Goal: Task Accomplishment & Management: Use online tool/utility

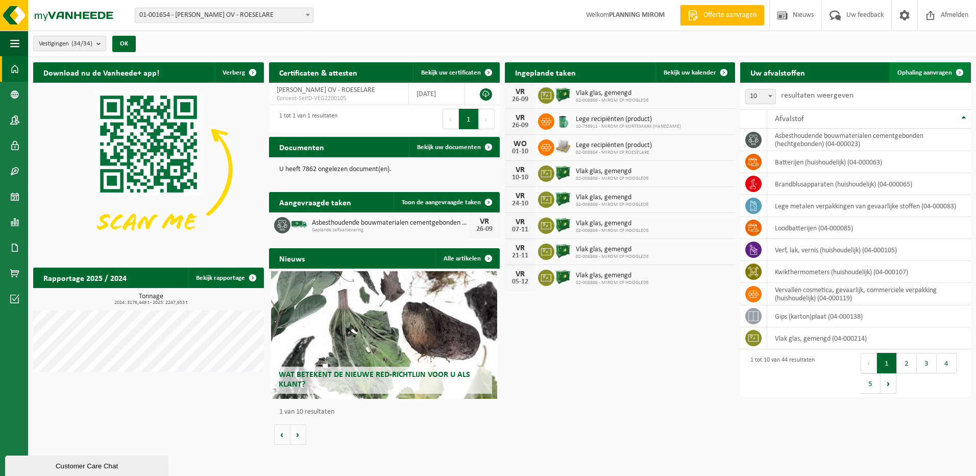
click at [912, 69] on span "Ophaling aanvragen" at bounding box center [925, 72] width 55 height 7
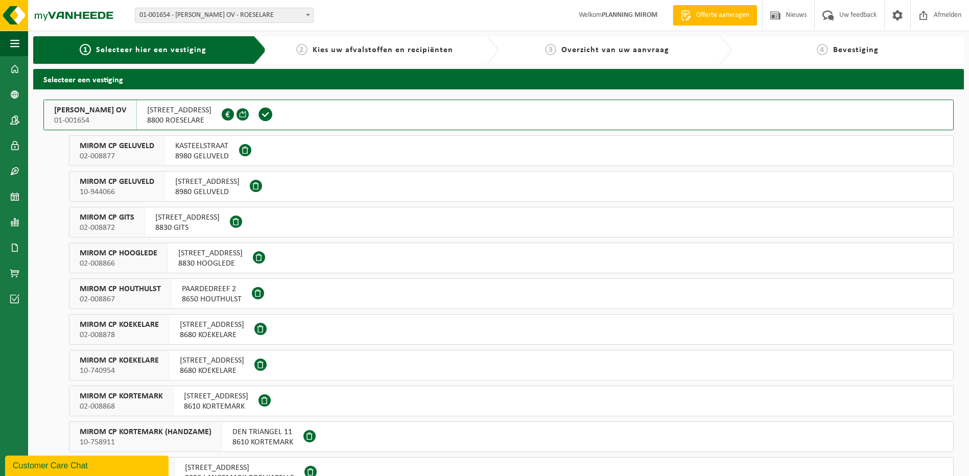
click at [198, 246] on div "HOGESTRAAT 154 8830 HOOGLEDE" at bounding box center [210, 258] width 85 height 30
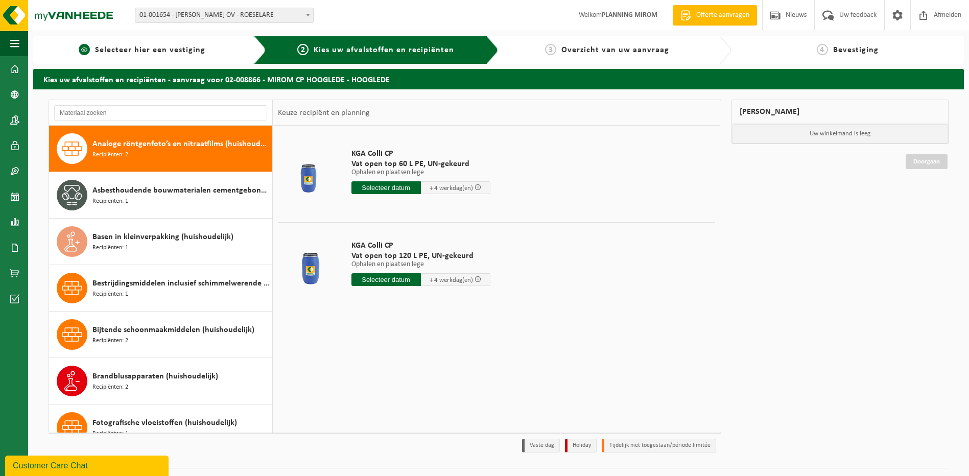
click at [122, 48] on span "Selecteer hier een vestiging" at bounding box center [150, 50] width 110 height 8
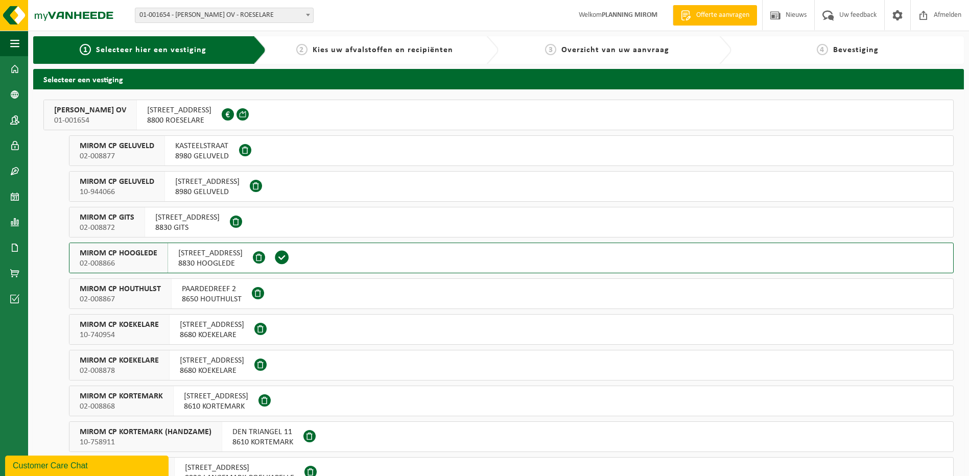
click at [205, 262] on span "8830 HOOGLEDE" at bounding box center [210, 263] width 64 height 10
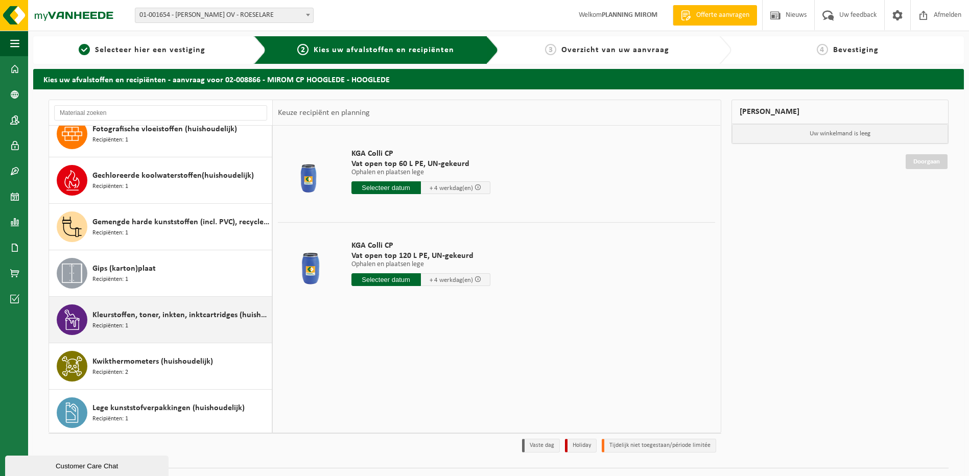
scroll to position [140, 0]
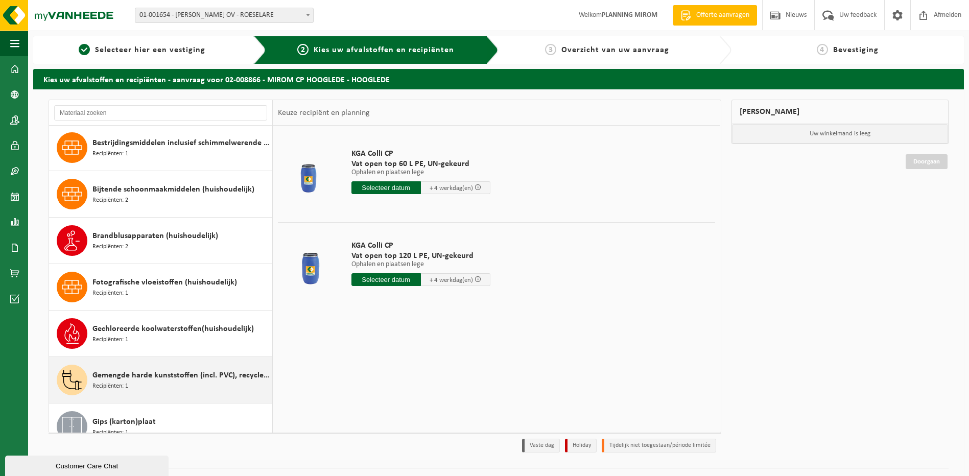
click at [176, 379] on span "Gemengde harde kunststoffen (incl. PVC), recycleerbaar (huishoudelijk)" at bounding box center [180, 375] width 177 height 12
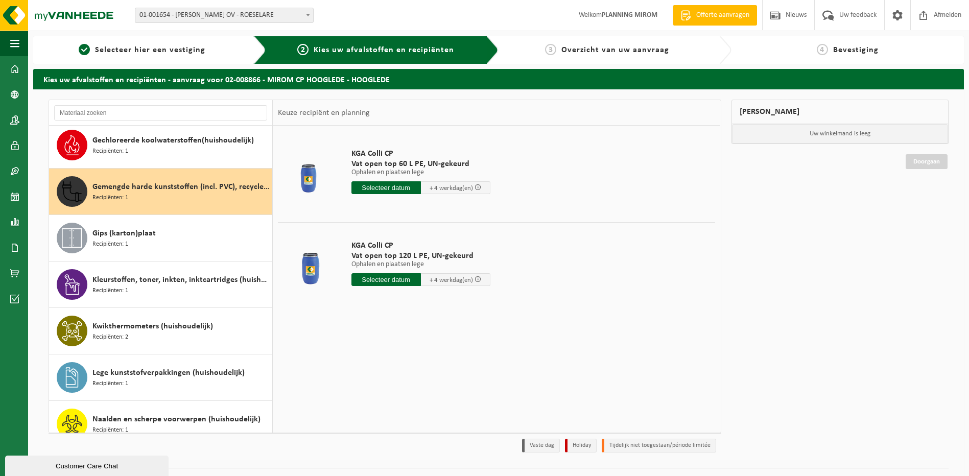
scroll to position [372, 0]
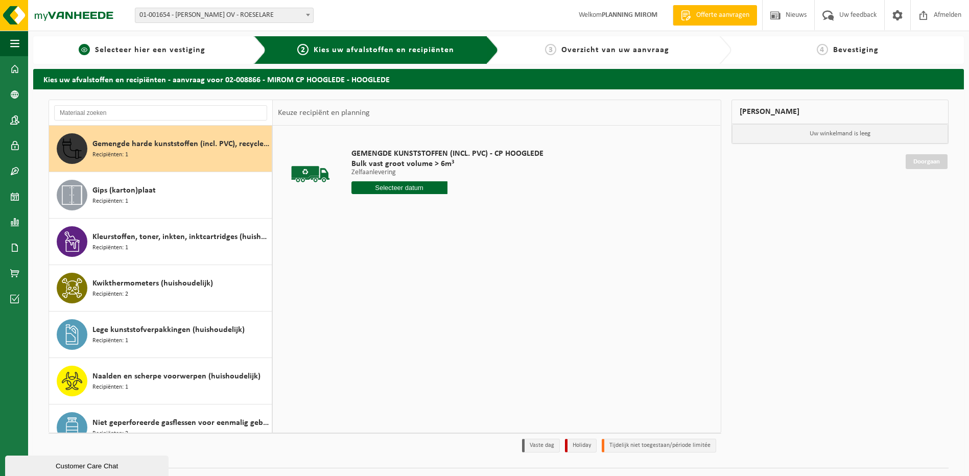
click at [180, 51] on span "Selecteer hier een vestiging" at bounding box center [150, 50] width 110 height 8
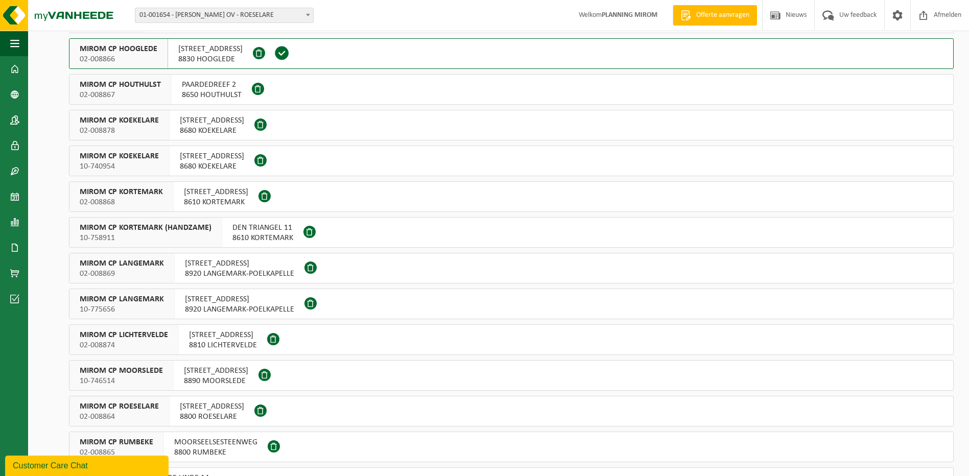
scroll to position [255, 0]
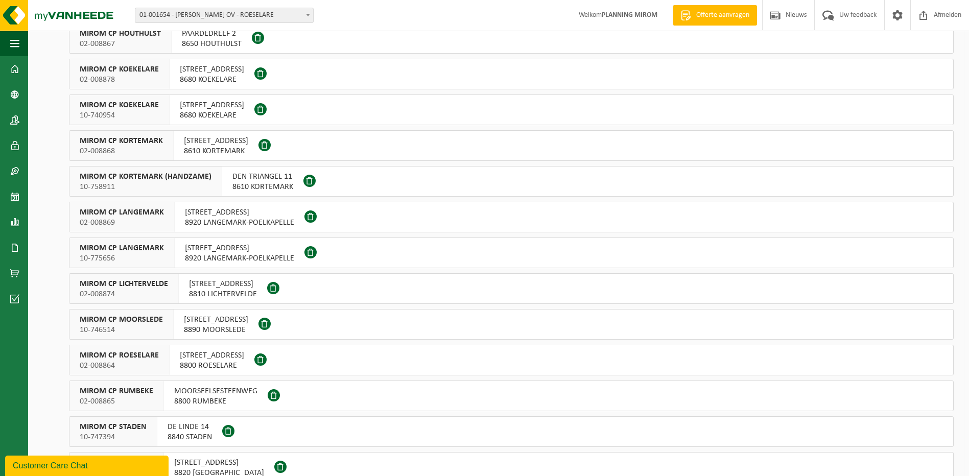
click at [199, 400] on span "8800 RUMBEKE" at bounding box center [215, 401] width 83 height 10
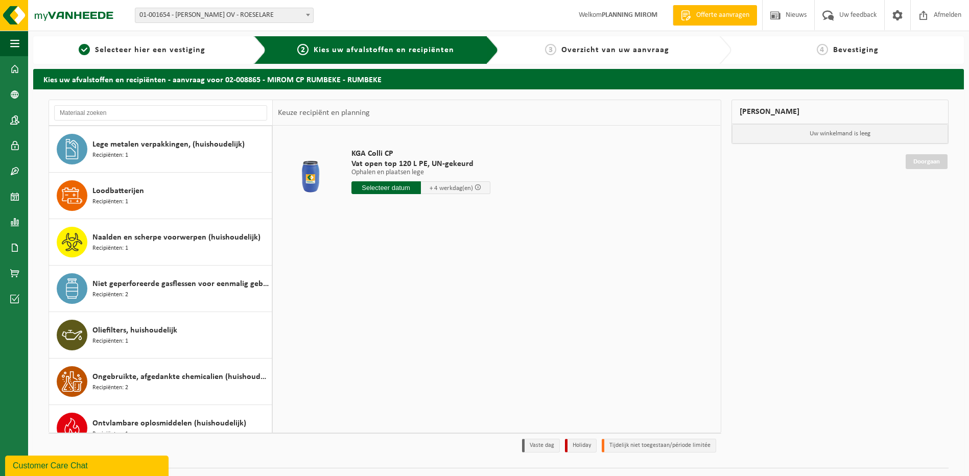
scroll to position [715, 0]
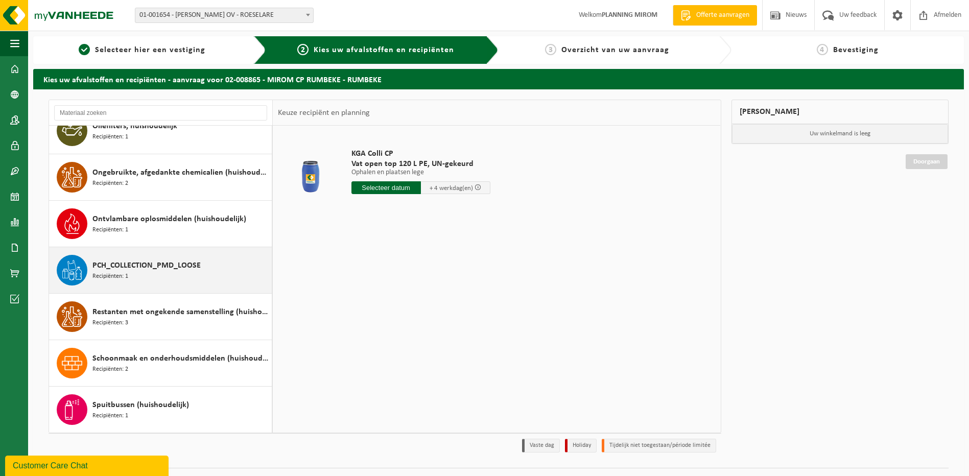
click at [134, 285] on div "PCH_COLLECTION_PMD_LOOSE Recipiënten: 1" at bounding box center [160, 270] width 223 height 46
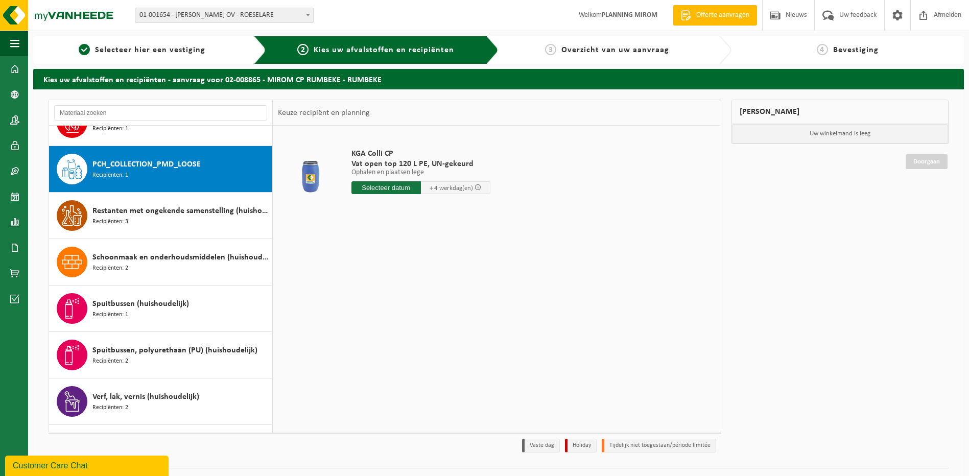
scroll to position [837, 0]
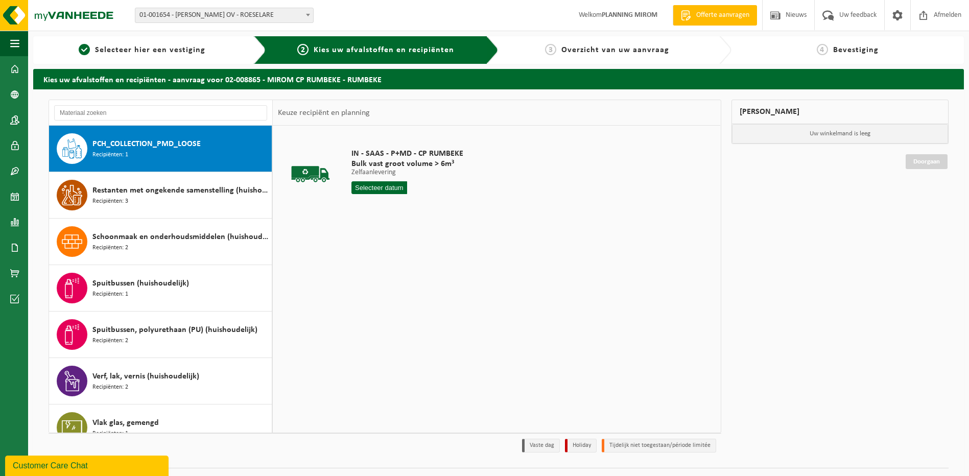
click at [388, 188] on input "text" at bounding box center [379, 187] width 56 height 13
click at [428, 290] on div "26" at bounding box center [432, 294] width 18 height 16
type input "Van 2025-09-26"
click at [390, 229] on button "In winkelmand" at bounding box center [380, 226] width 56 height 16
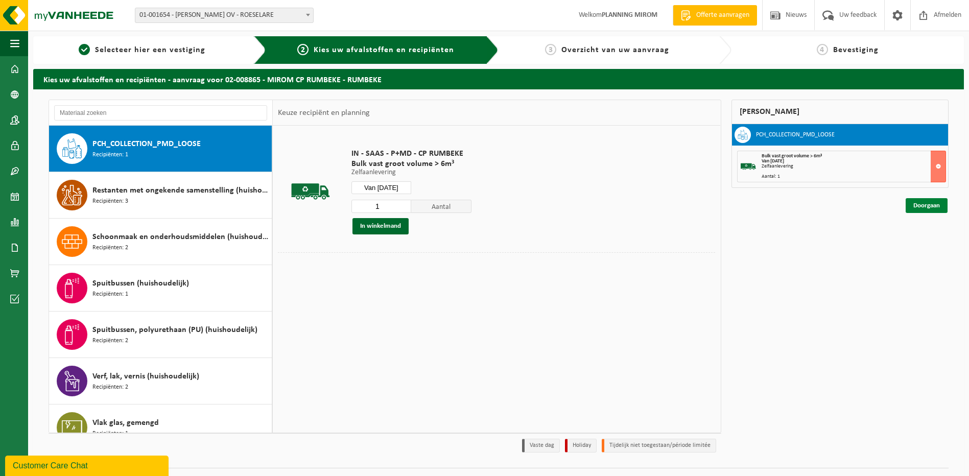
click at [938, 210] on link "Doorgaan" at bounding box center [926, 205] width 42 height 15
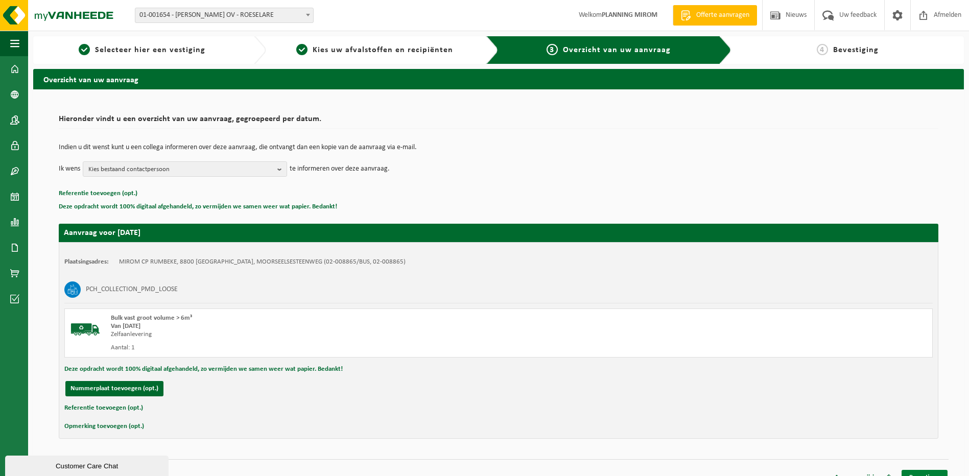
scroll to position [14, 0]
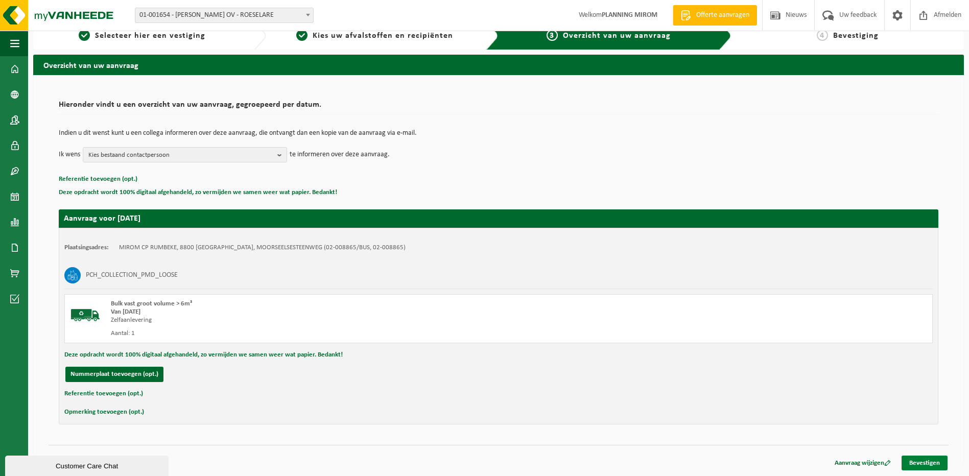
click at [933, 458] on link "Bevestigen" at bounding box center [924, 463] width 46 height 15
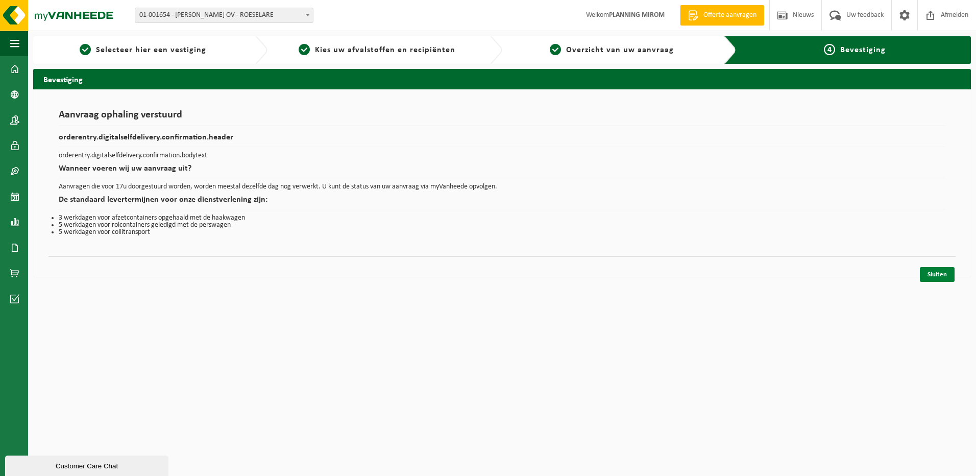
click at [926, 277] on link "Sluiten" at bounding box center [937, 274] width 35 height 15
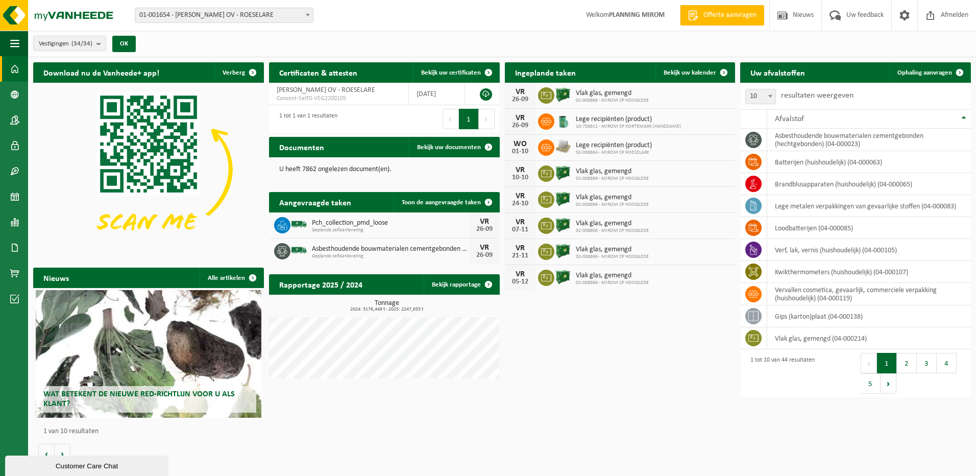
click at [372, 223] on span "Pch_collection_pmd_loose" at bounding box center [390, 223] width 157 height 8
click at [940, 74] on span "Ophaling aanvragen" at bounding box center [925, 72] width 55 height 7
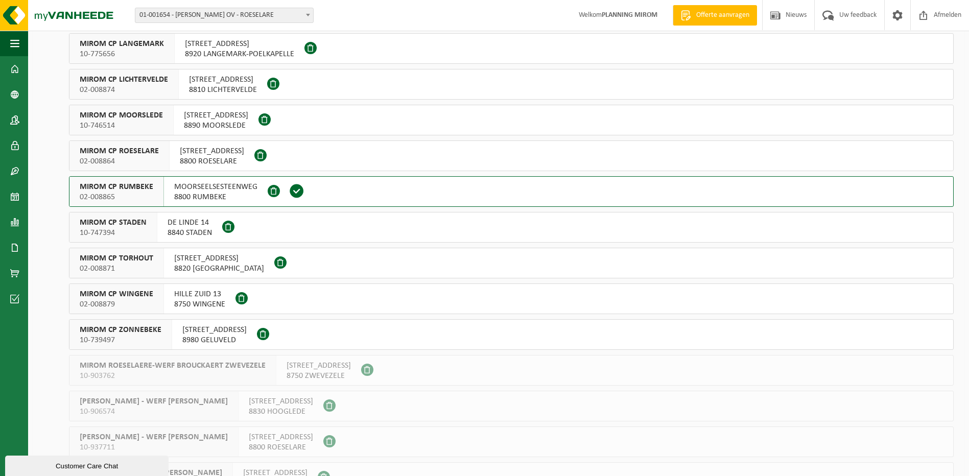
scroll to position [306, 0]
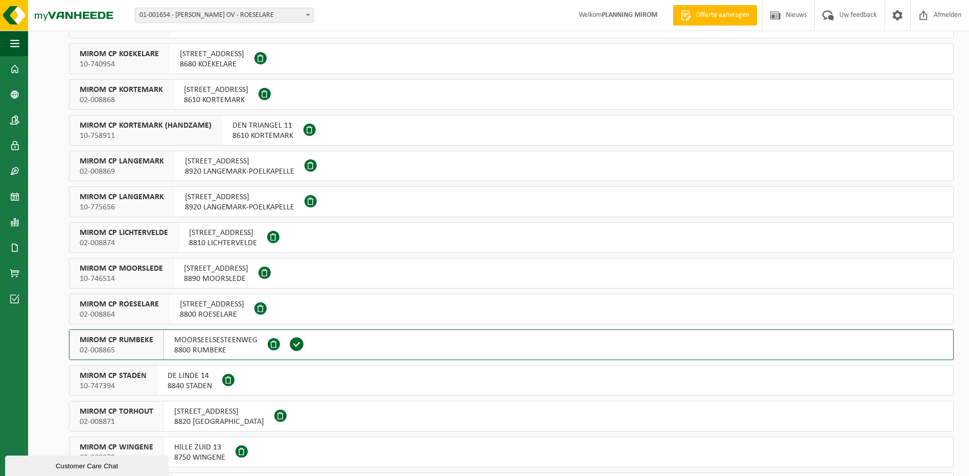
click at [231, 274] on span "8890 MOORSLEDE" at bounding box center [216, 279] width 64 height 10
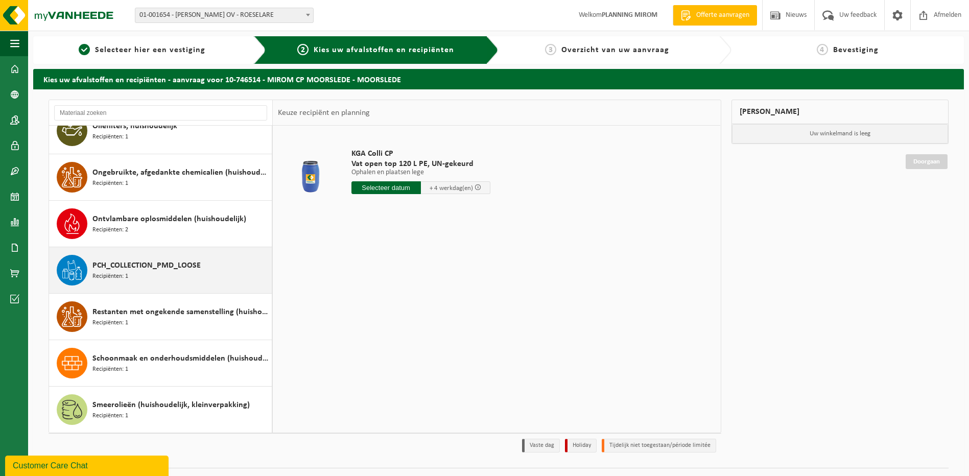
click at [149, 286] on div "PCH_COLLECTION_PMD_LOOSE Recipiënten: 1" at bounding box center [160, 270] width 223 height 46
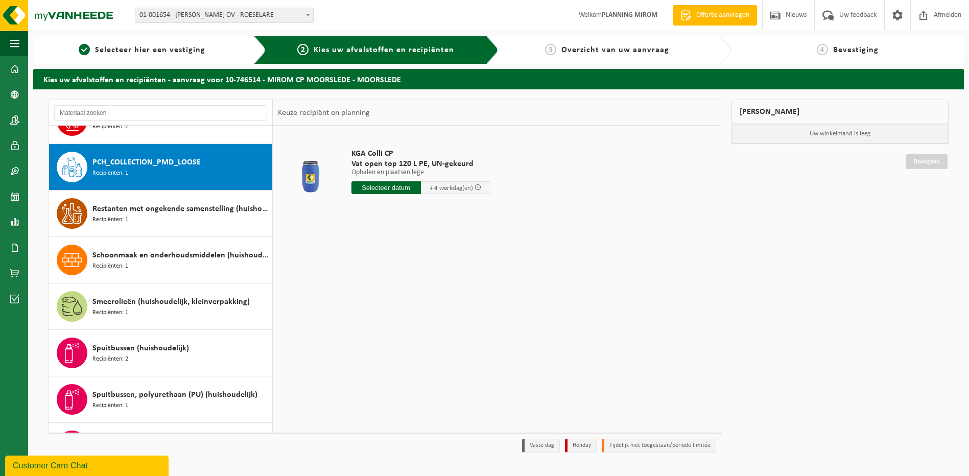
scroll to position [837, 0]
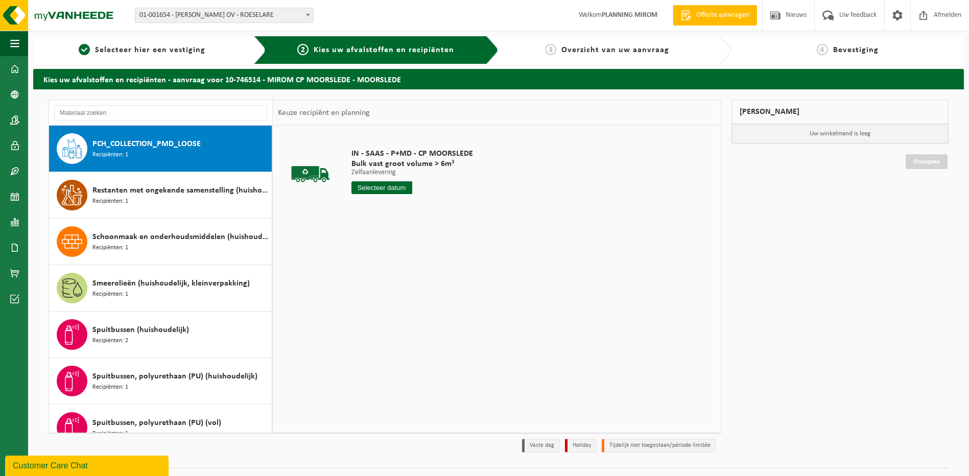
click at [404, 194] on input "text" at bounding box center [381, 187] width 61 height 13
click at [432, 295] on div "26" at bounding box center [432, 294] width 18 height 16
type input "Van [DATE]"
click at [390, 233] on button "In winkelmand" at bounding box center [380, 226] width 56 height 16
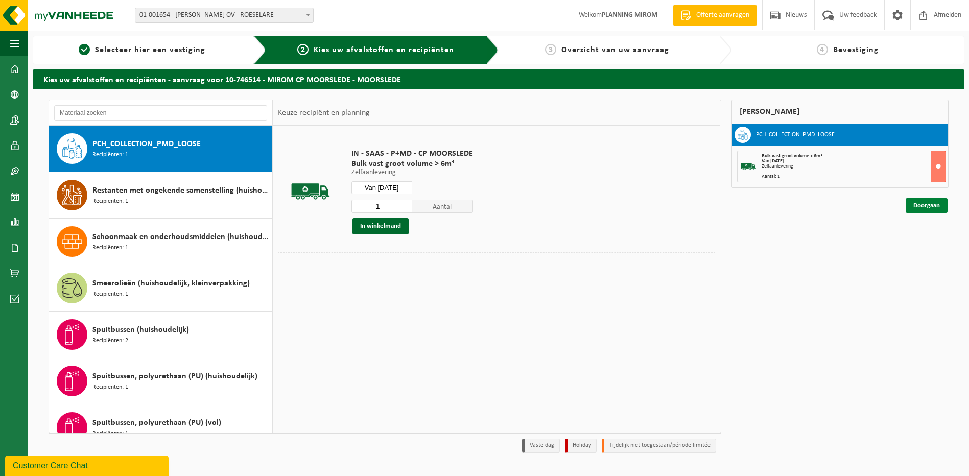
click at [937, 205] on link "Doorgaan" at bounding box center [926, 205] width 42 height 15
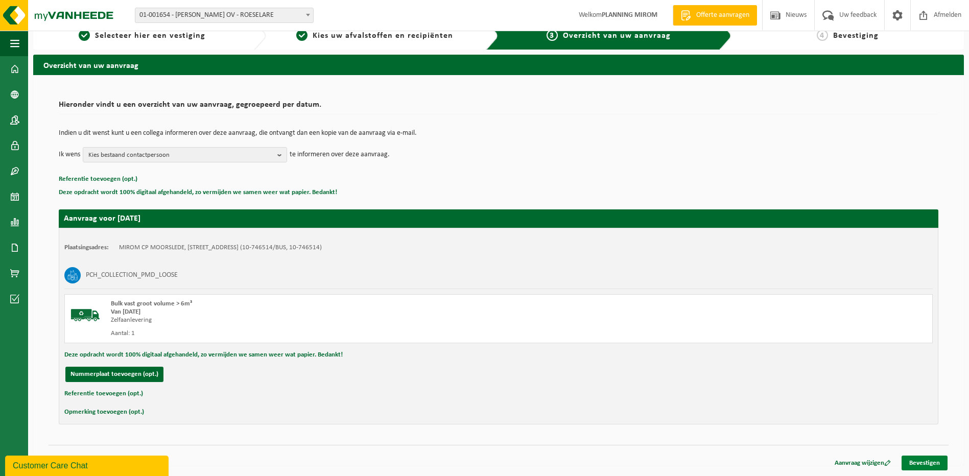
click at [936, 463] on link "Bevestigen" at bounding box center [924, 463] width 46 height 15
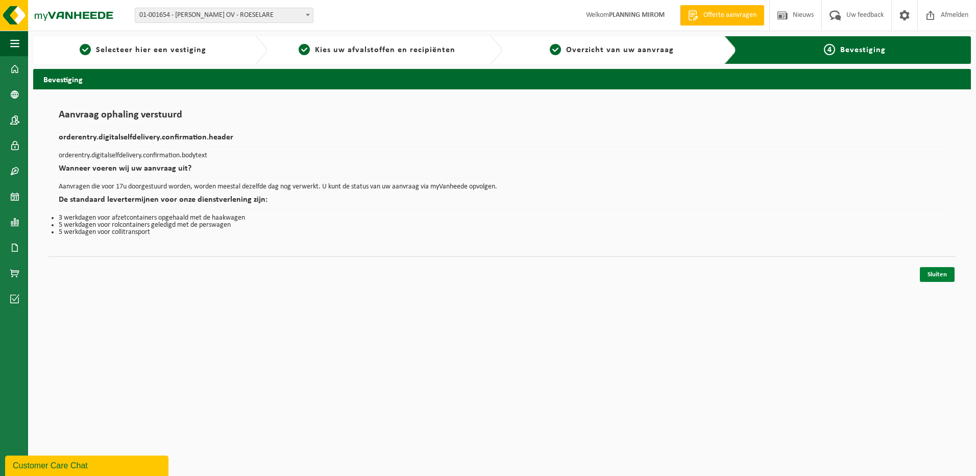
click at [941, 272] on link "Sluiten" at bounding box center [937, 274] width 35 height 15
